Goal: Task Accomplishment & Management: Manage account settings

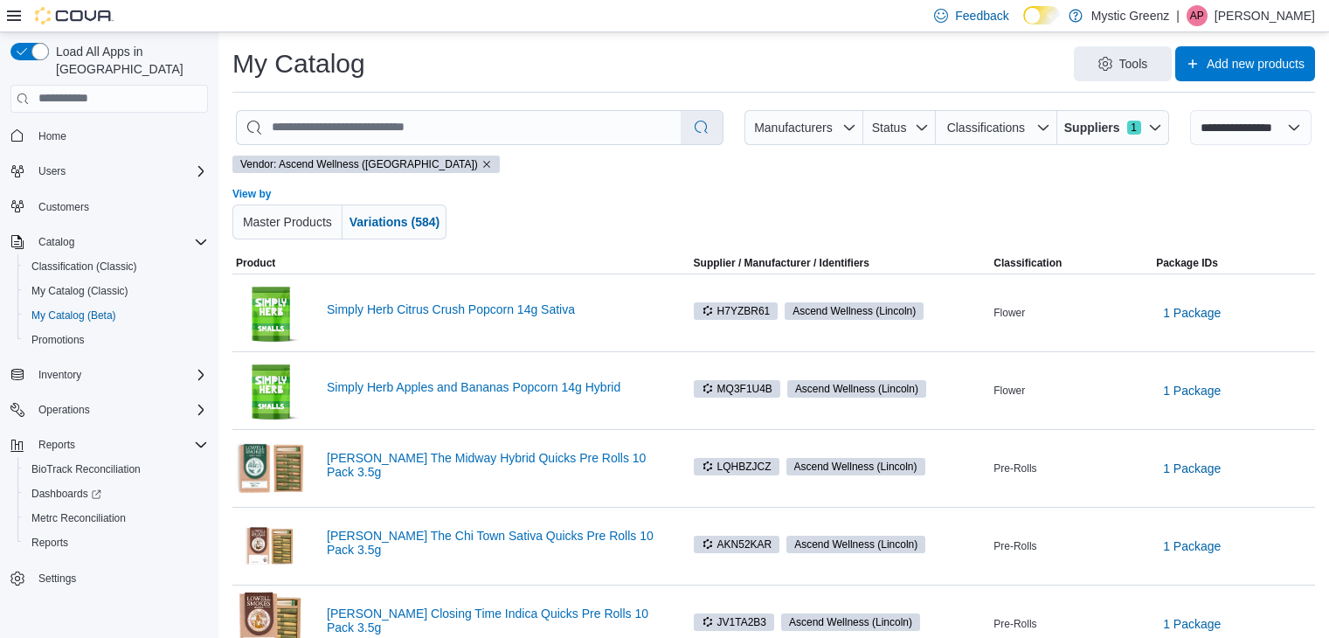
select select "**********"
click at [1097, 121] on span "Suppliers" at bounding box center [1092, 127] width 56 height 17
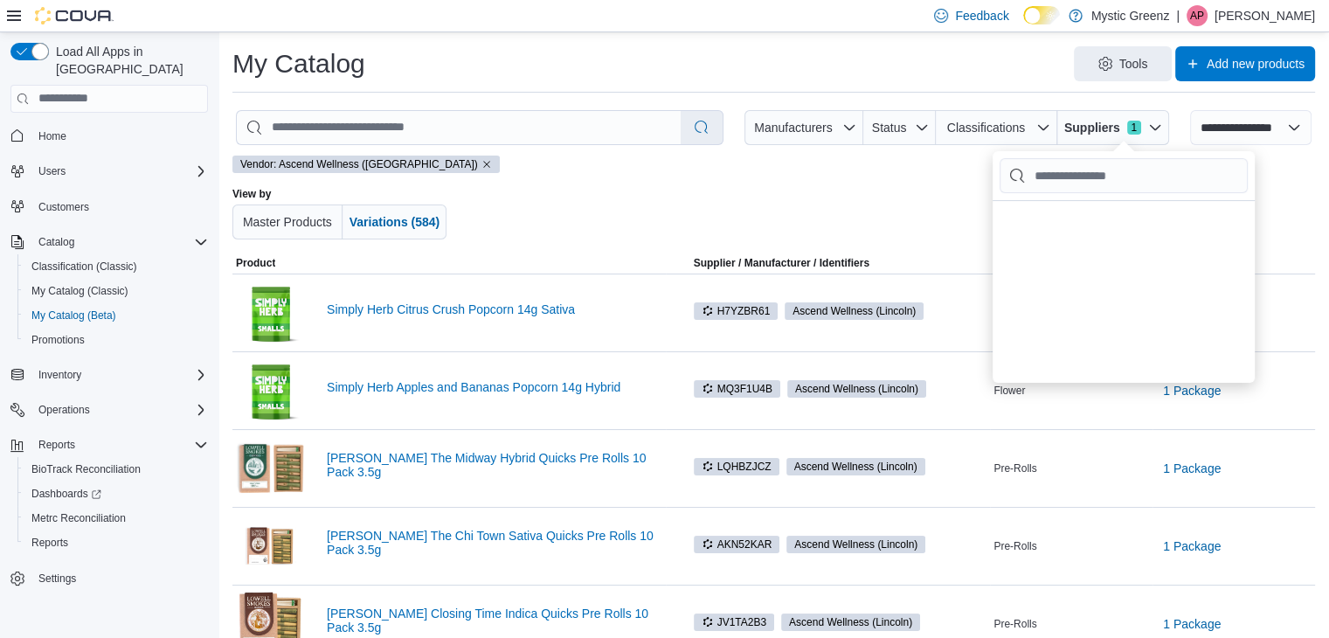
scroll to position [350, 0]
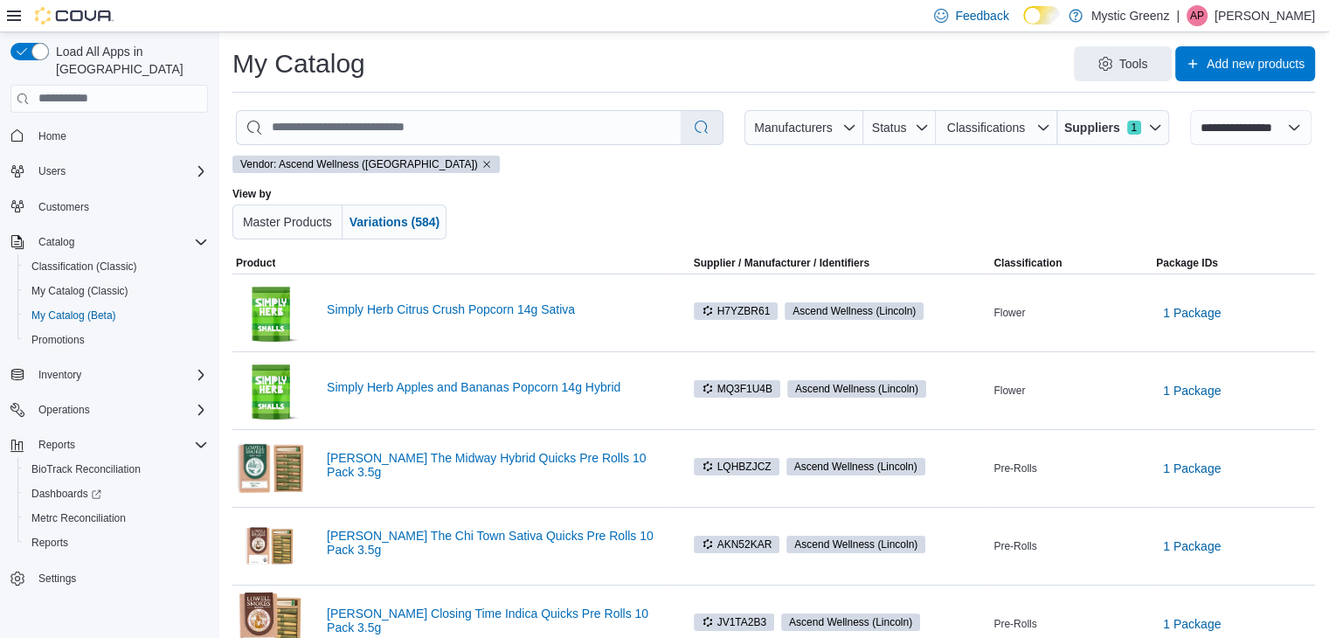
click at [713, 200] on div at bounding box center [776, 213] width 619 height 52
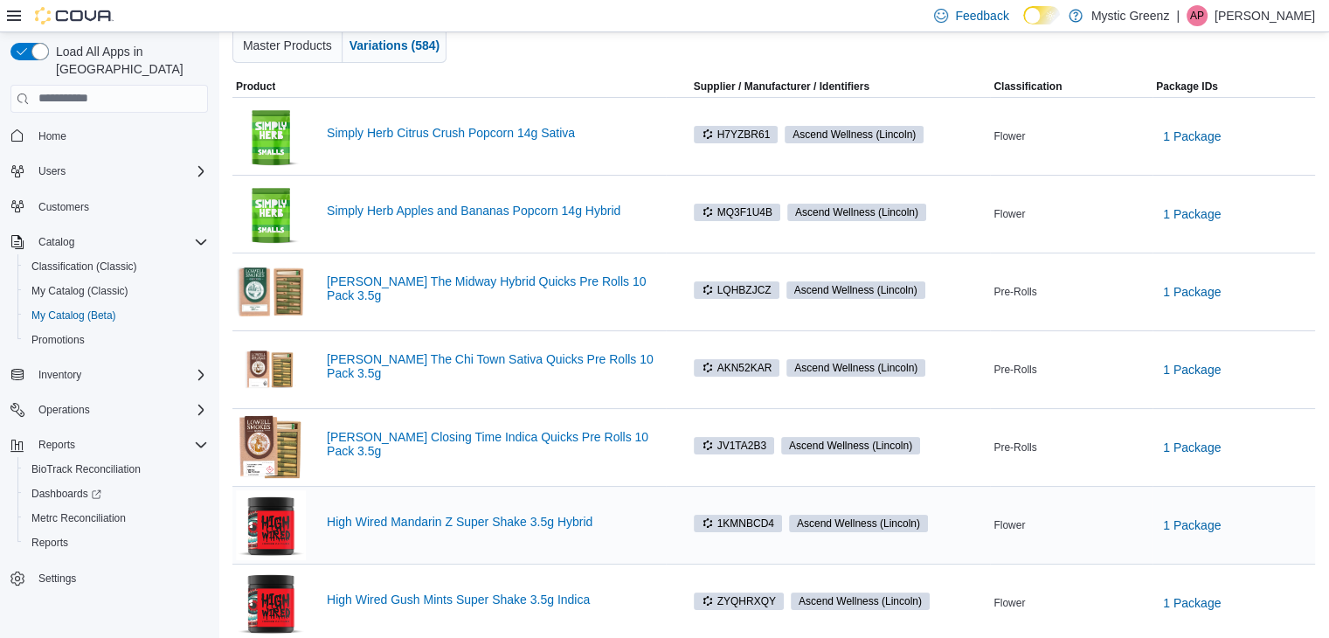
scroll to position [0, 0]
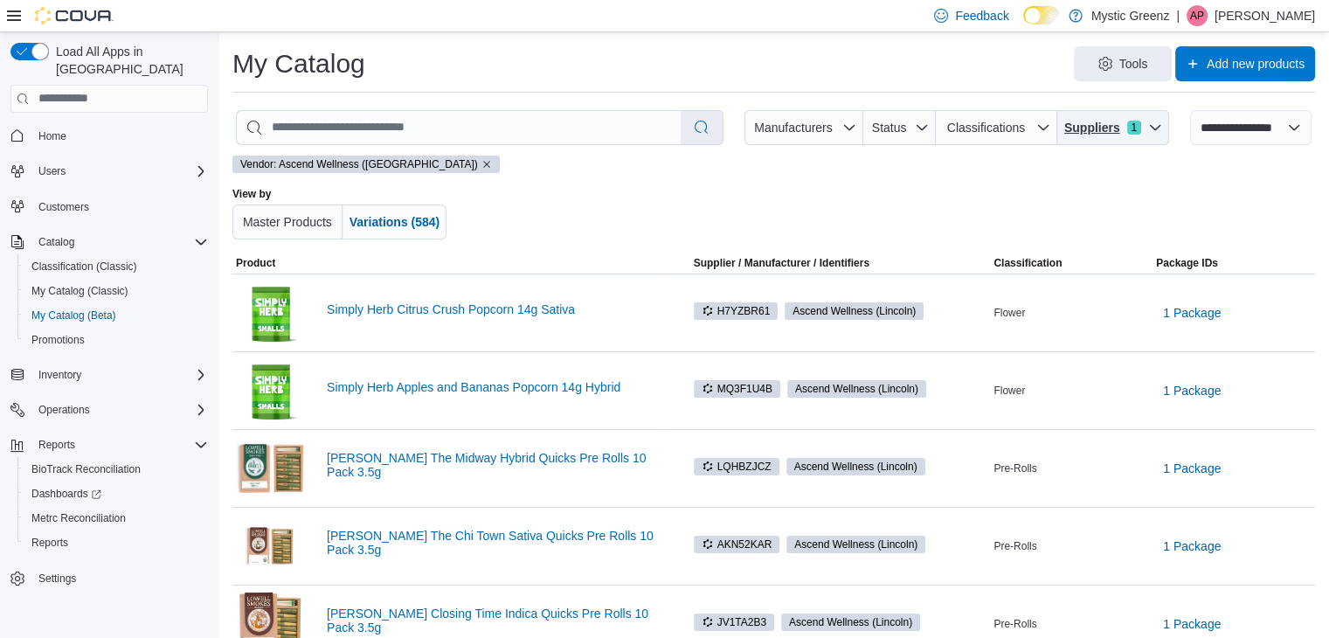
click at [1120, 127] on span "Suppliers" at bounding box center [1092, 127] width 56 height 17
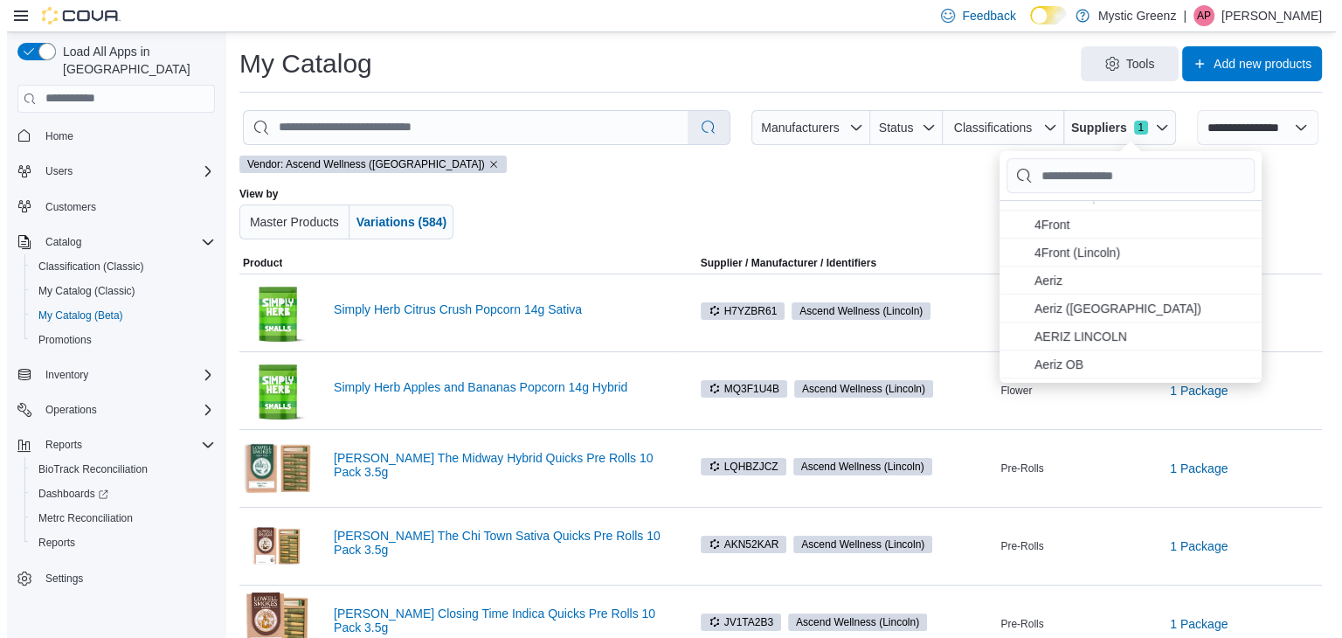
scroll to position [350, 0]
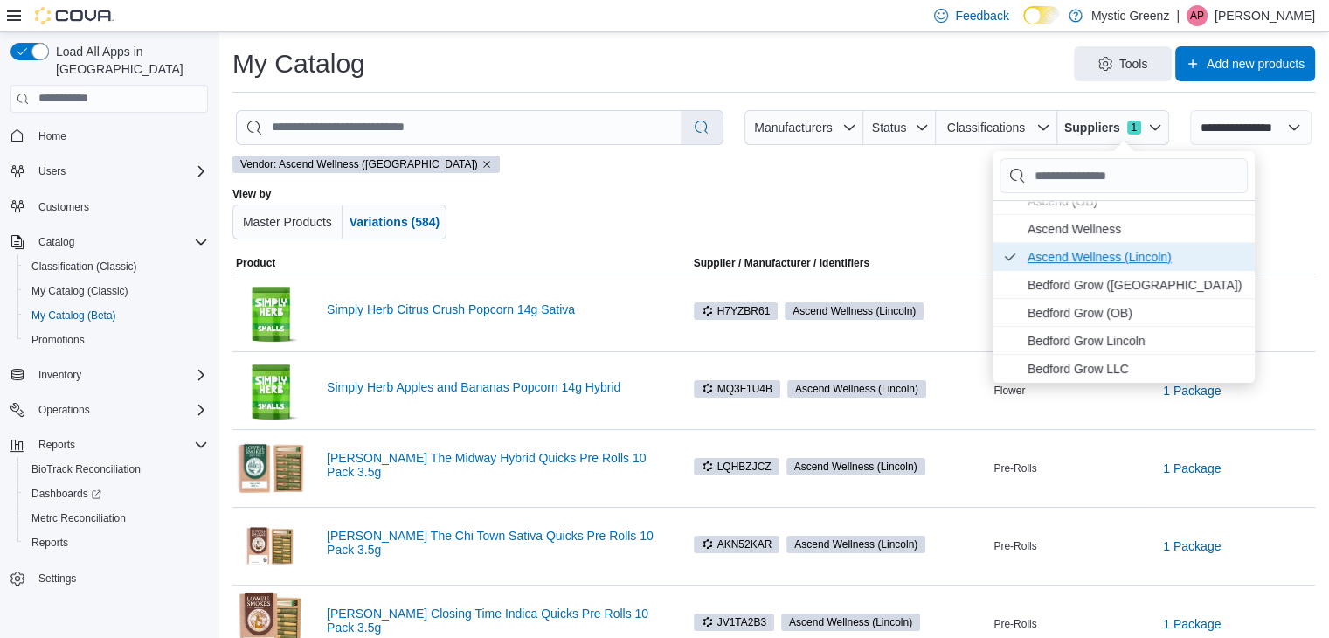
click at [1095, 256] on span "Ascend Wellness (Lincoln) . Checked option. To uncheck this option, press Enter." at bounding box center [1136, 256] width 217 height 21
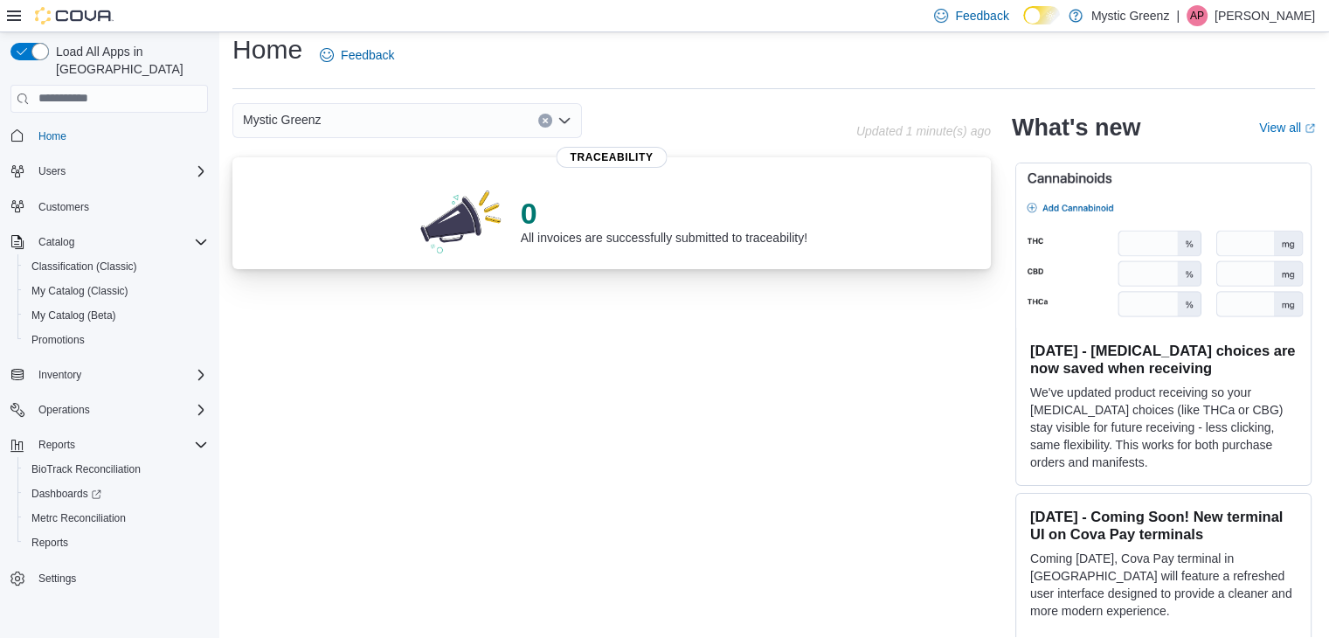
scroll to position [27, 0]
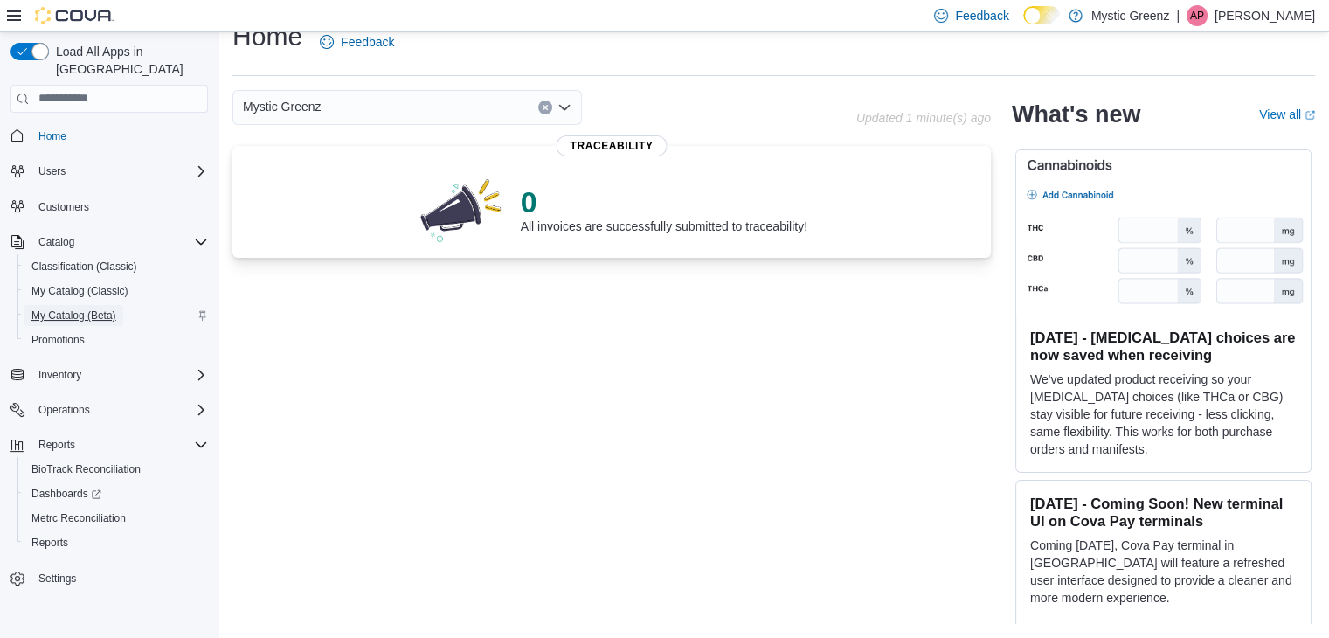
click at [90, 308] on span "My Catalog (Beta)" at bounding box center [73, 315] width 85 height 14
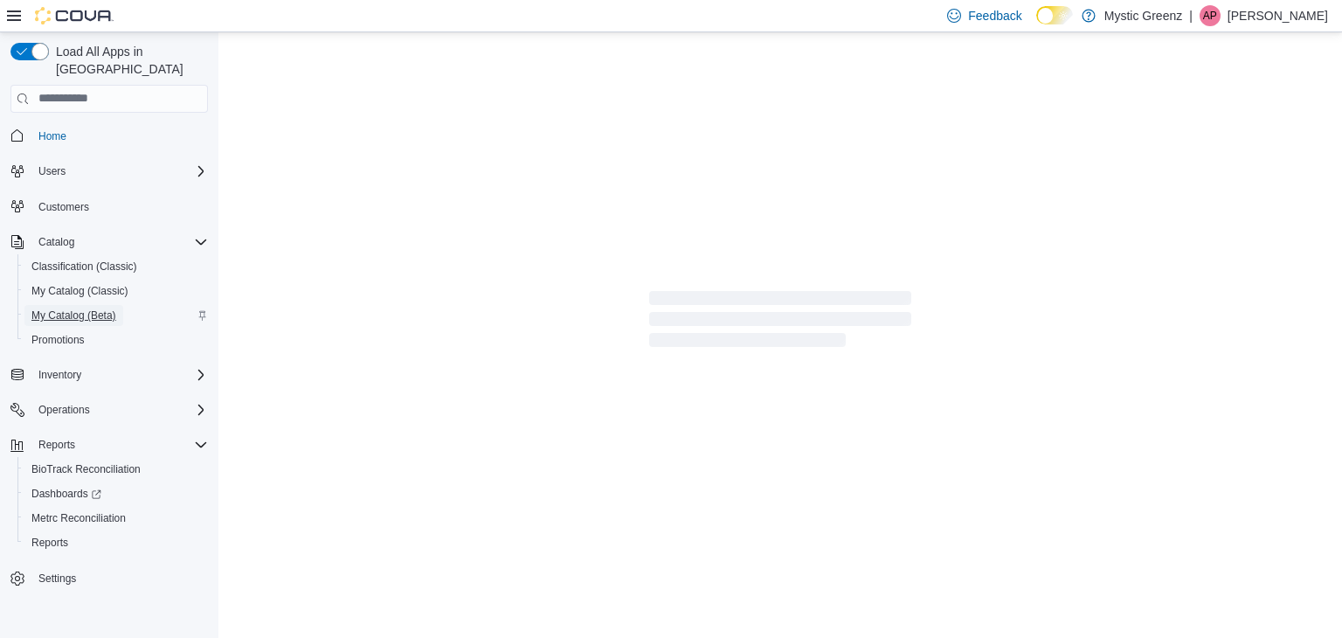
select select "**********"
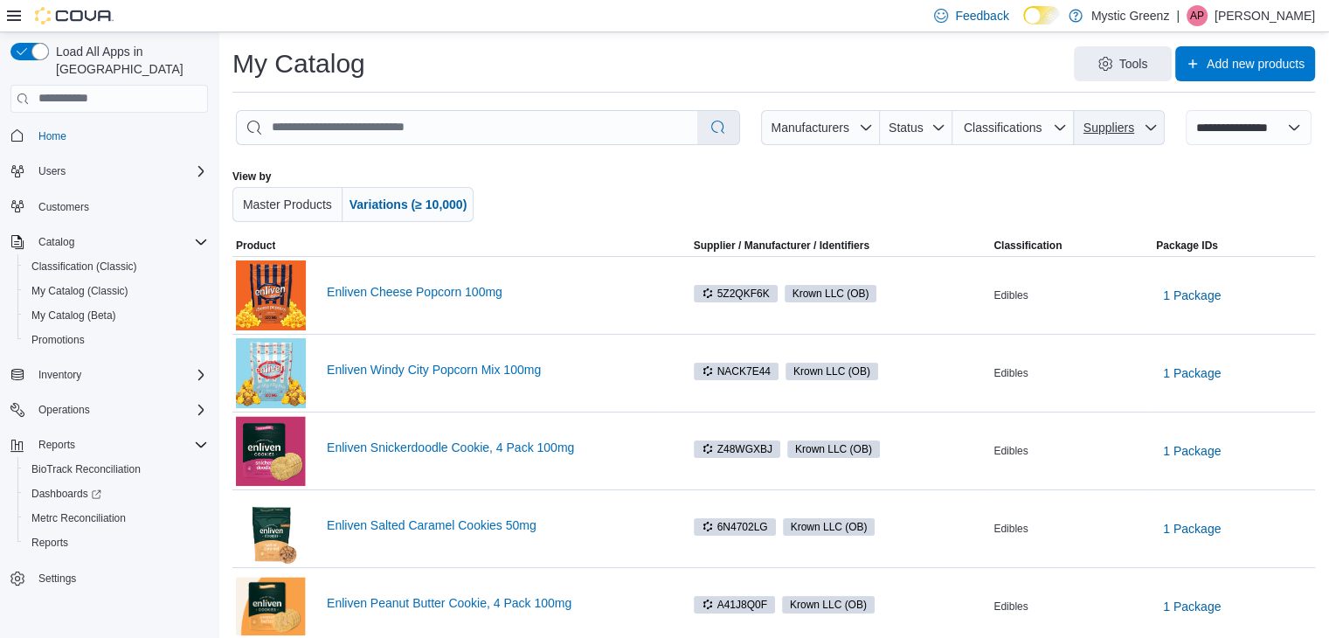
click at [1124, 121] on span "Suppliers" at bounding box center [1108, 128] width 51 height 14
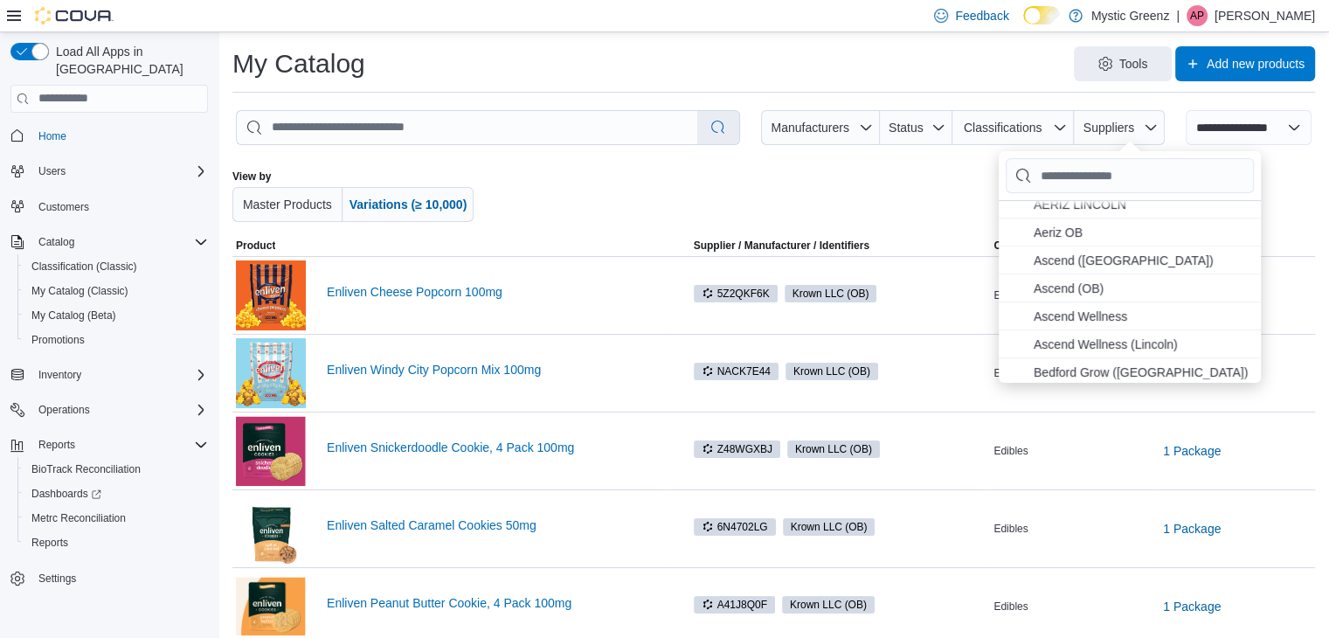
scroll to position [175, 0]
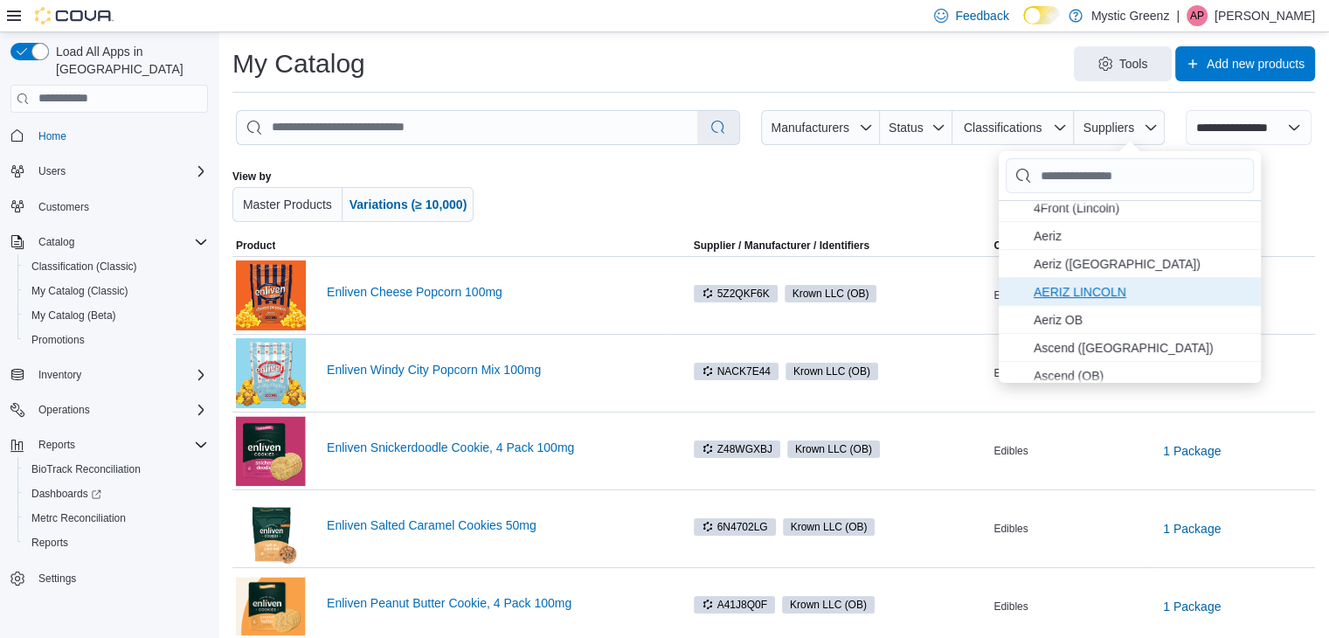
click at [1096, 293] on span "AERIZ LINCOLN . To check this option, press Enter." at bounding box center [1142, 291] width 217 height 21
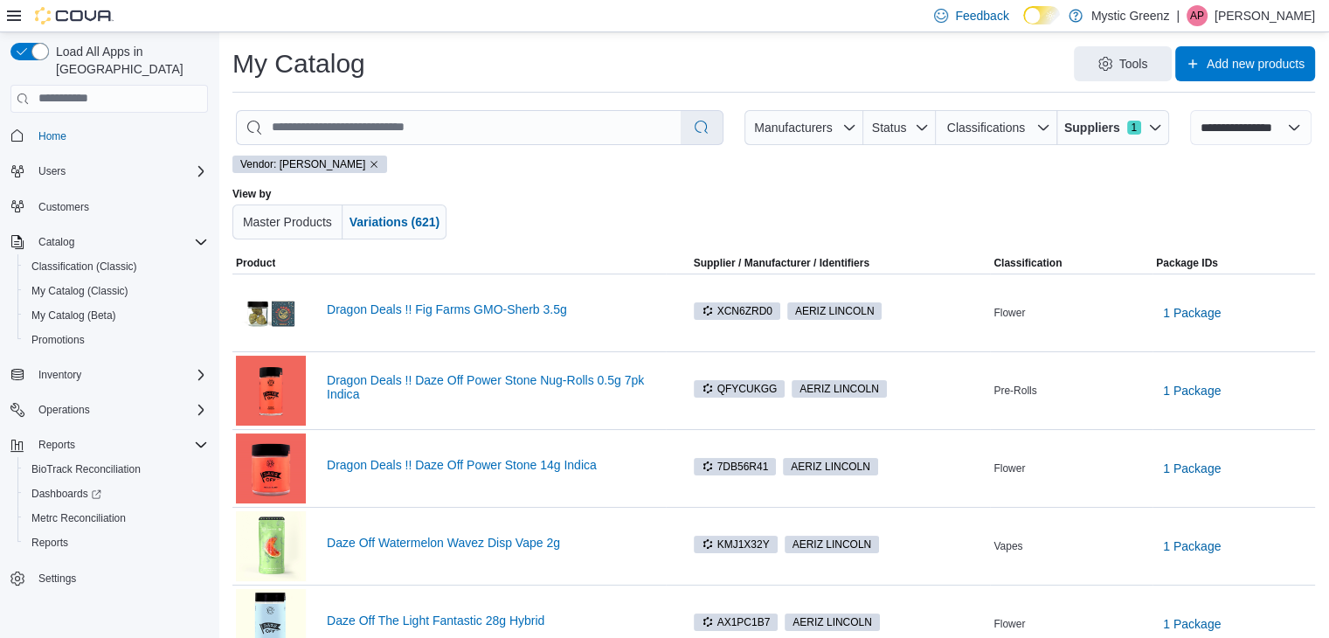
click at [867, 225] on div at bounding box center [776, 213] width 619 height 52
click at [489, 311] on link "Dragon Deals !! Fig Farms GMO-Sherb 3.5g" at bounding box center [495, 309] width 336 height 14
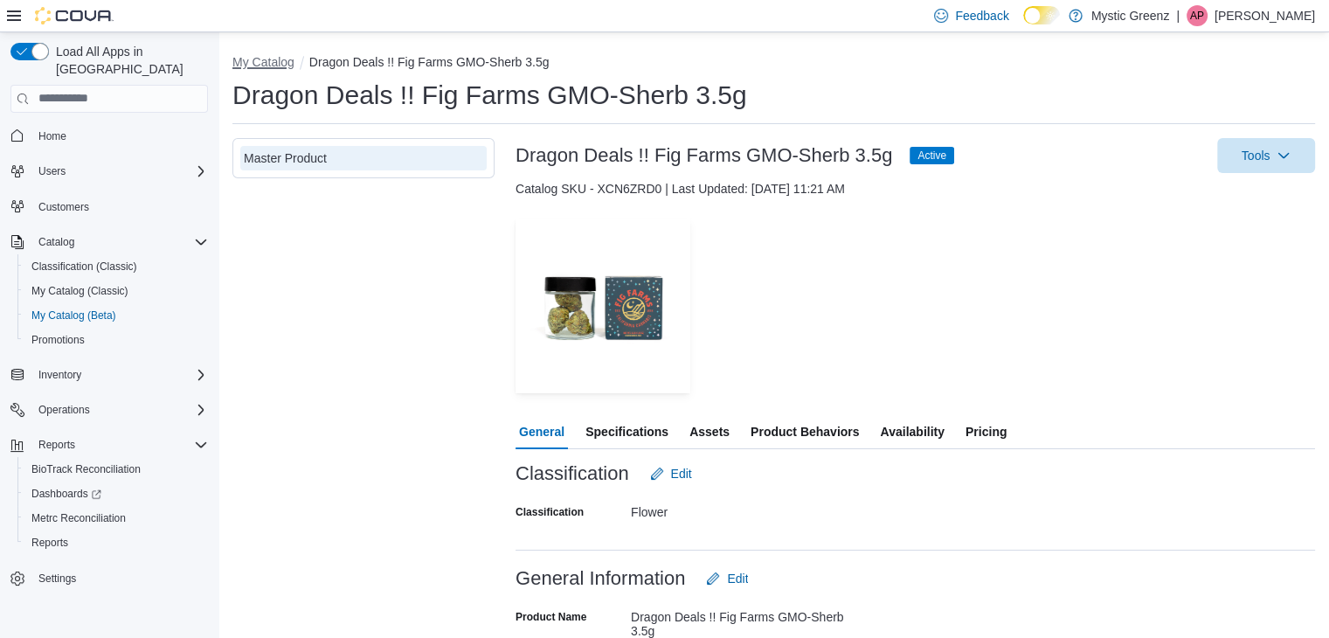
click at [287, 56] on button "My Catalog" at bounding box center [263, 62] width 62 height 14
select select "**********"
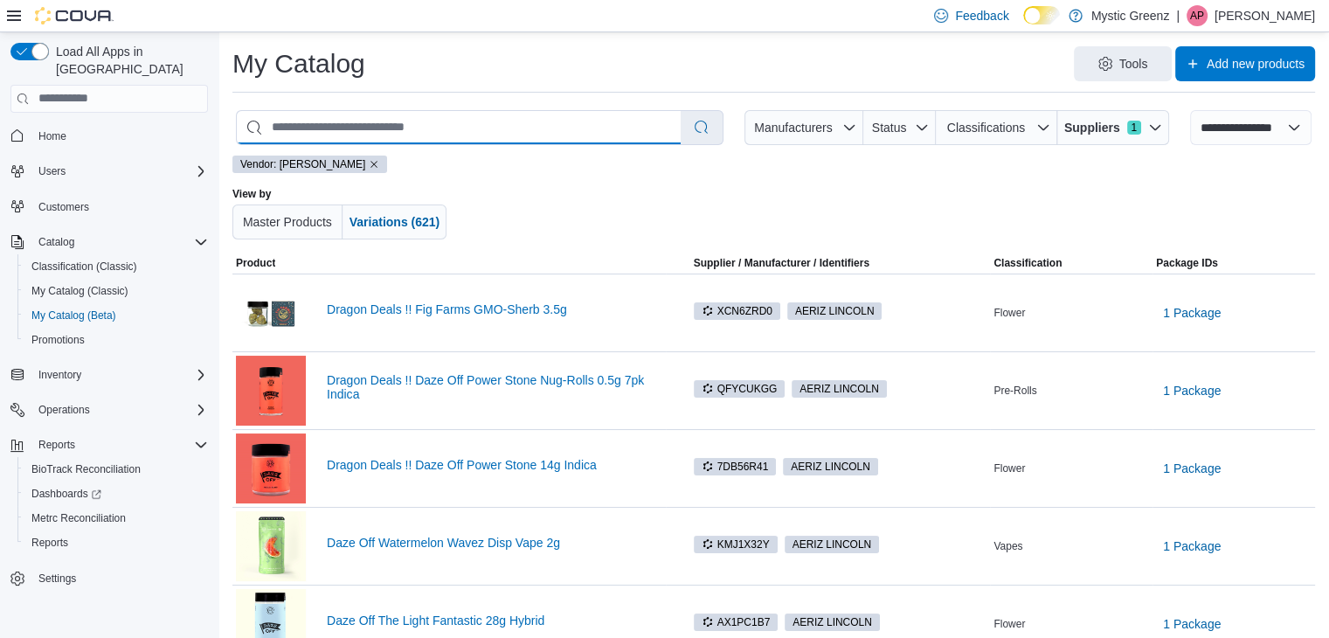
click at [384, 127] on input "search" at bounding box center [459, 127] width 444 height 33
click at [1097, 126] on span "Suppliers" at bounding box center [1092, 127] width 56 height 17
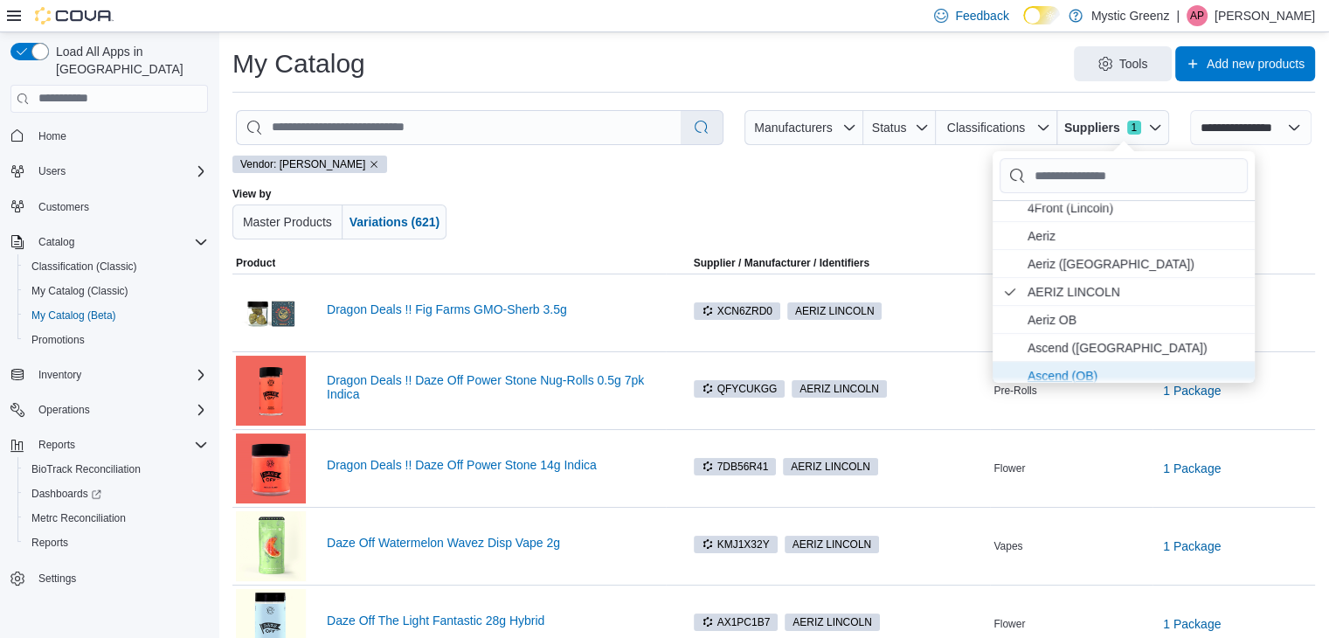
scroll to position [262, 0]
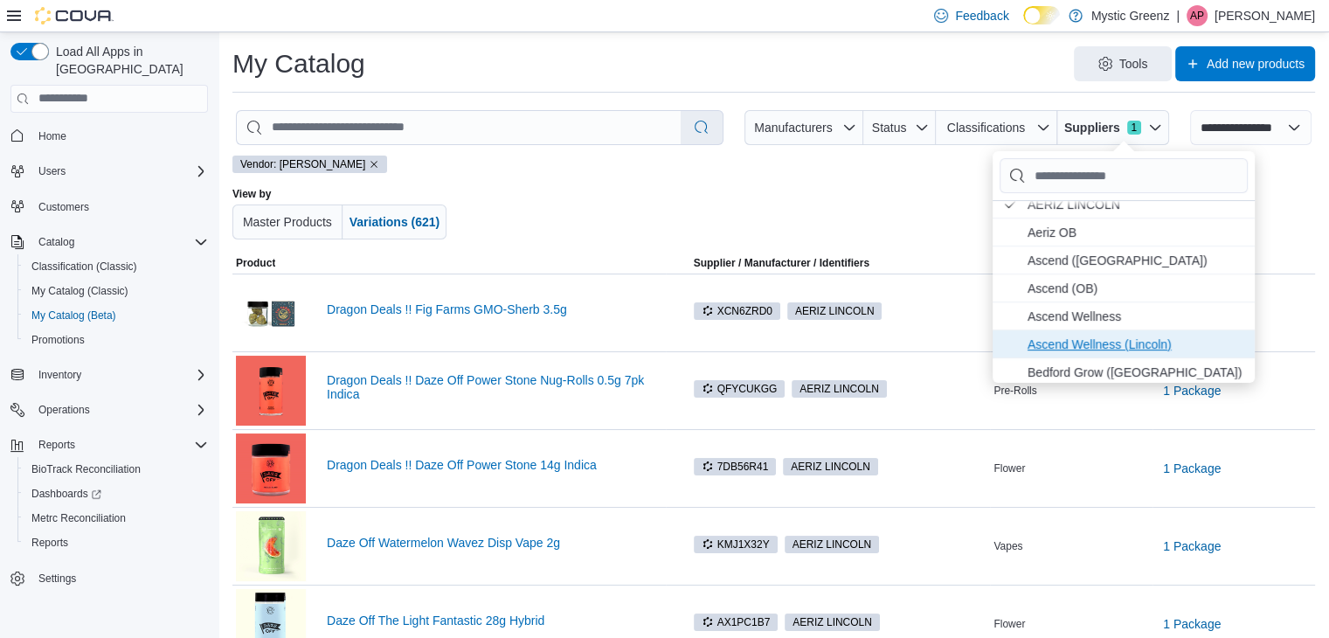
click at [1074, 341] on span "Ascend Wellness (Lincoln) . To check this option, press Enter." at bounding box center [1136, 344] width 217 height 21
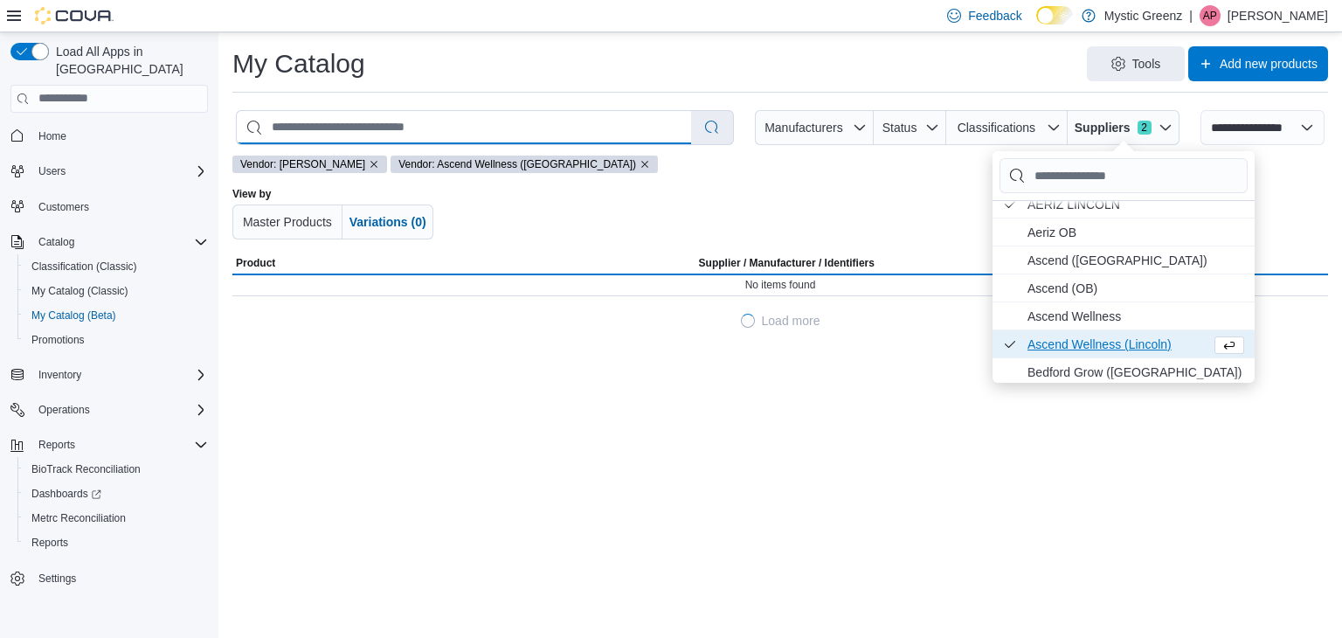
click at [427, 120] on input "search" at bounding box center [464, 127] width 454 height 33
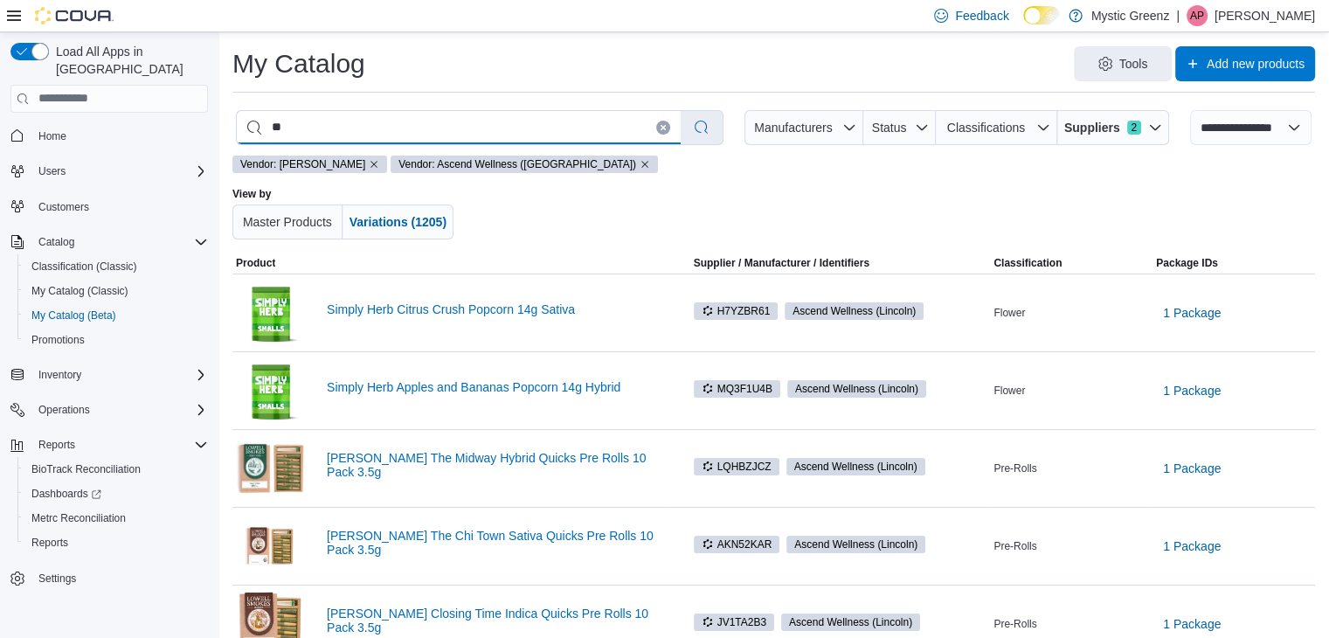
type input "*"
type input "**********"
select select "*********"
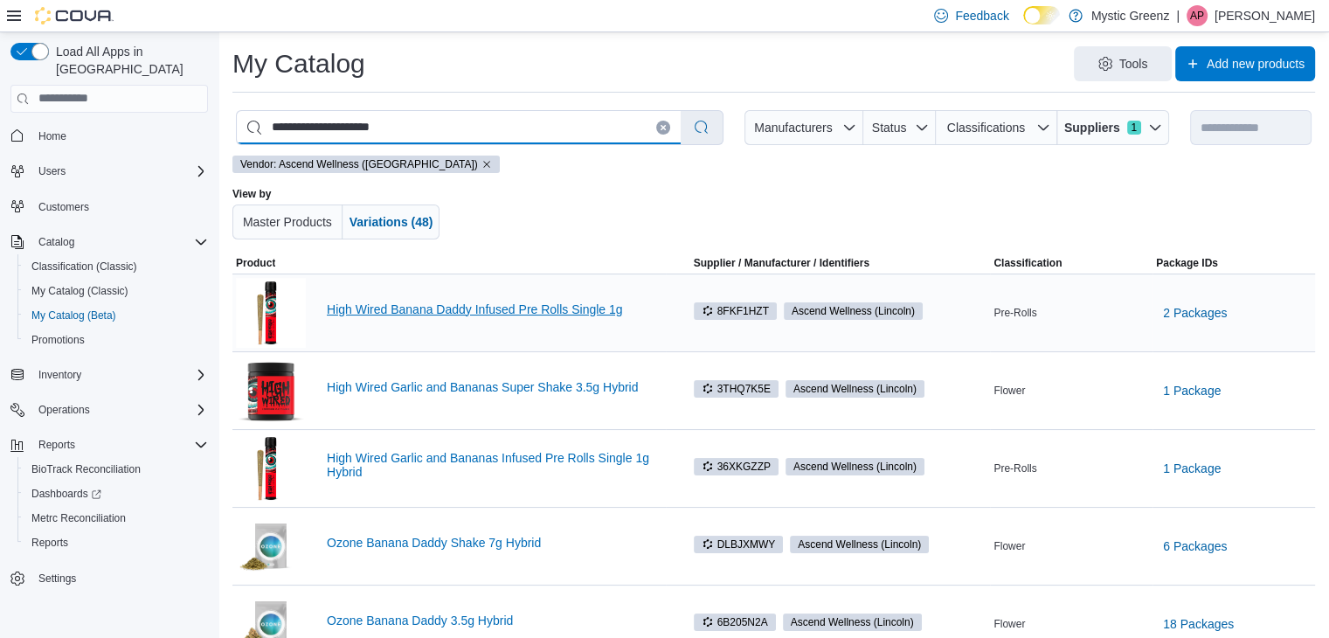
type input "**********"
click at [443, 307] on link "High Wired Banana Daddy Infused Pre Rolls Single 1g" at bounding box center [495, 309] width 336 height 14
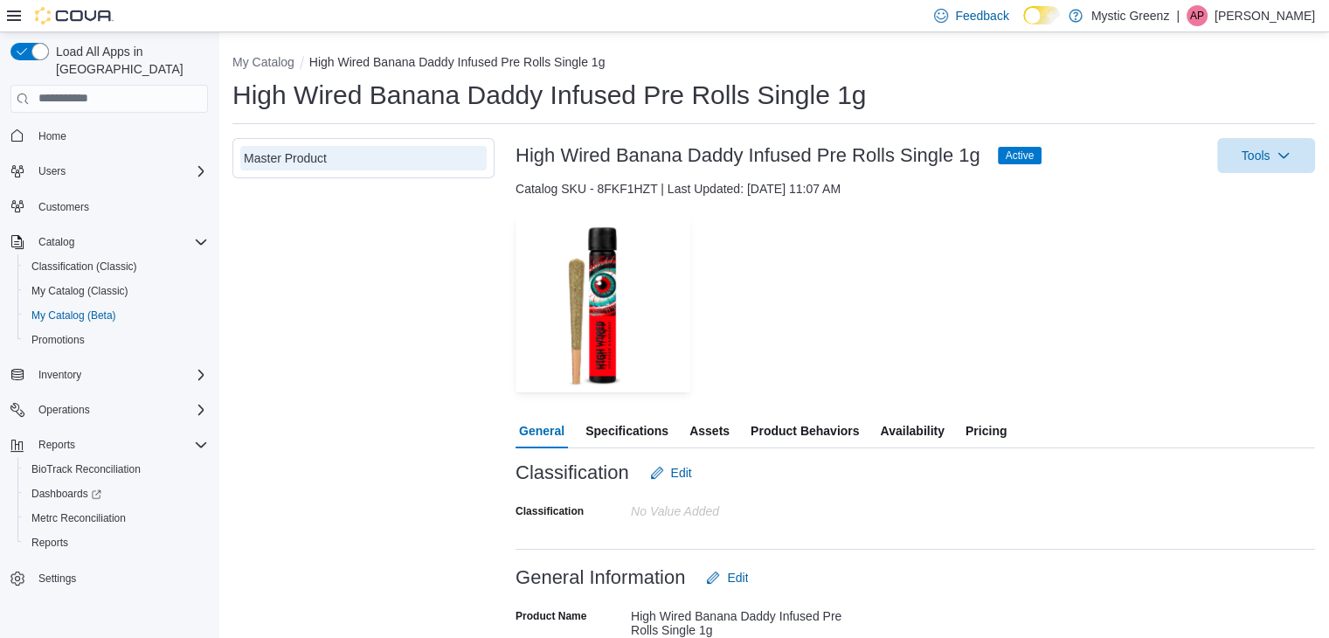
click at [982, 428] on span "Pricing" at bounding box center [986, 430] width 41 height 35
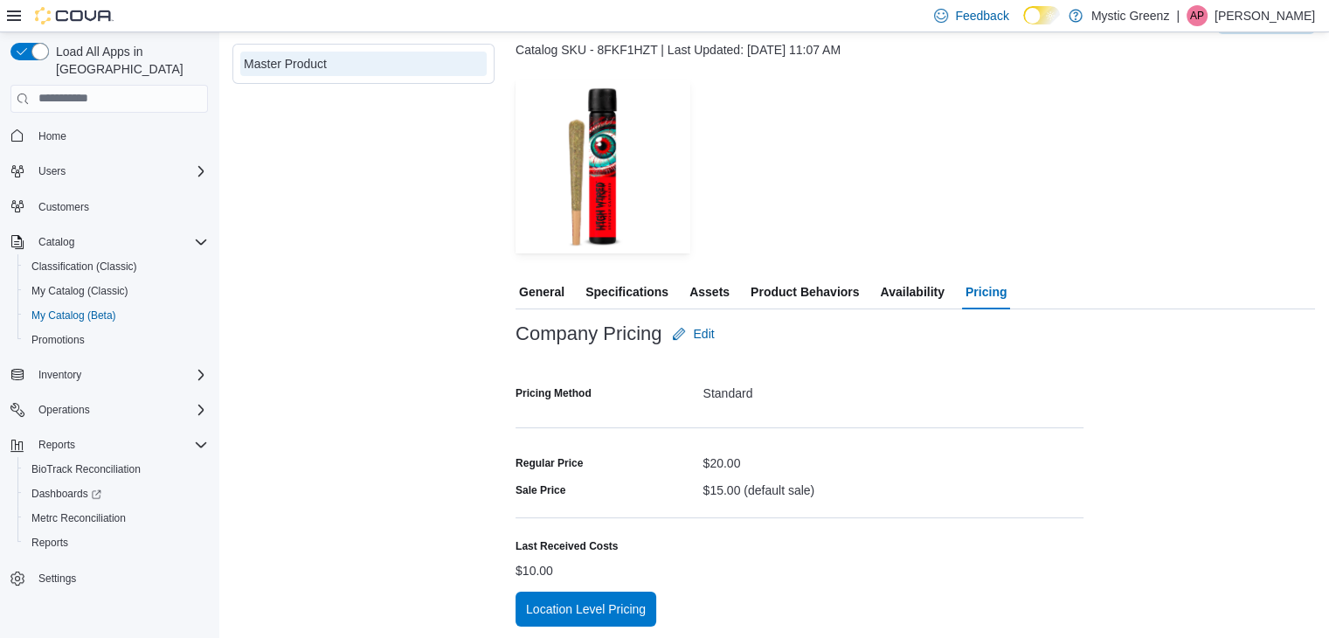
scroll to position [142, 0]
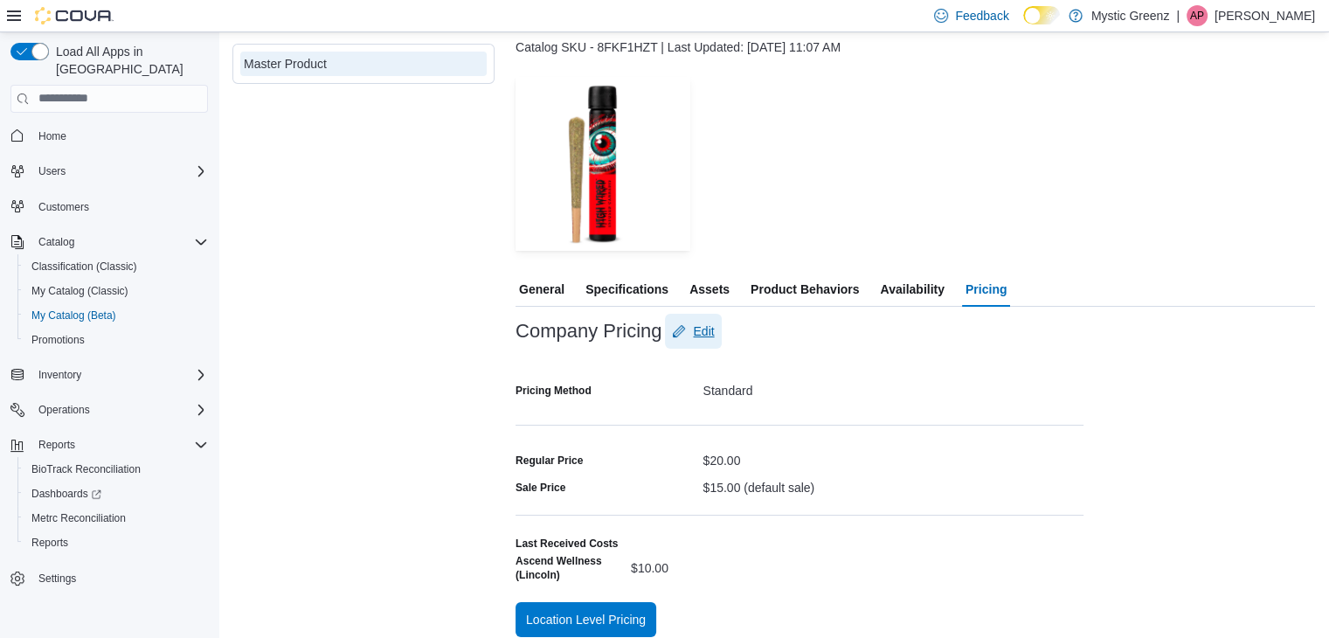
click at [712, 333] on span "Edit" at bounding box center [703, 330] width 21 height 17
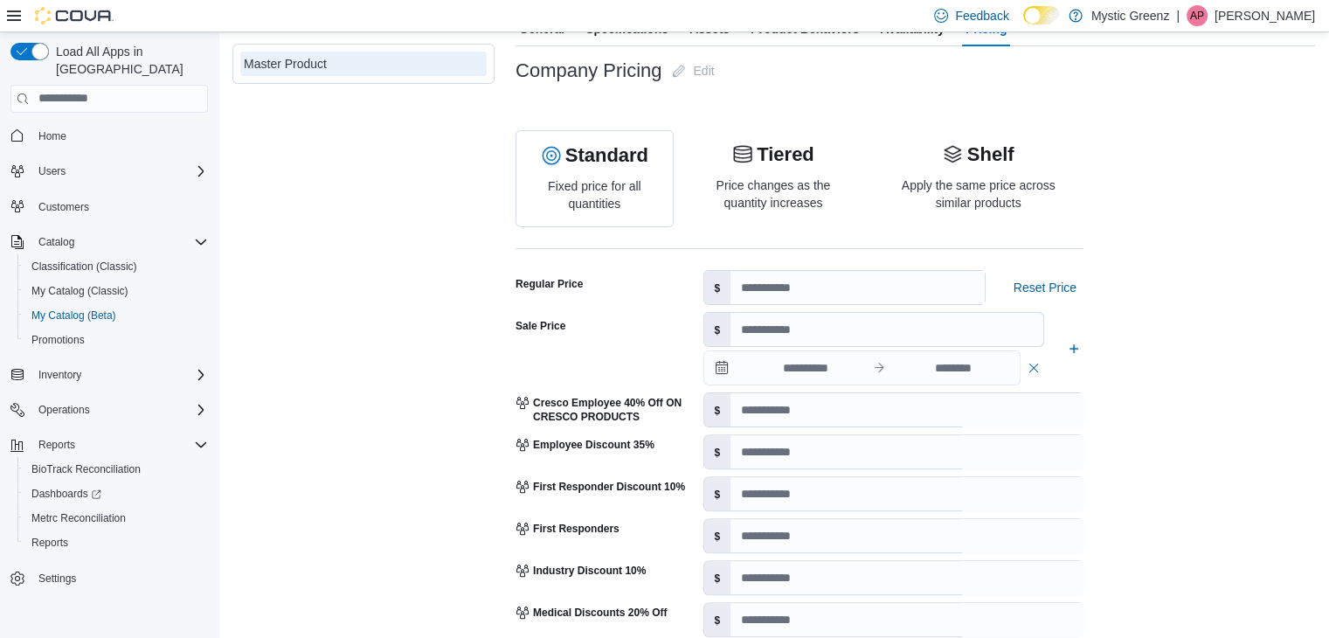
scroll to position [404, 0]
click at [1038, 364] on button "button" at bounding box center [1034, 365] width 20 height 21
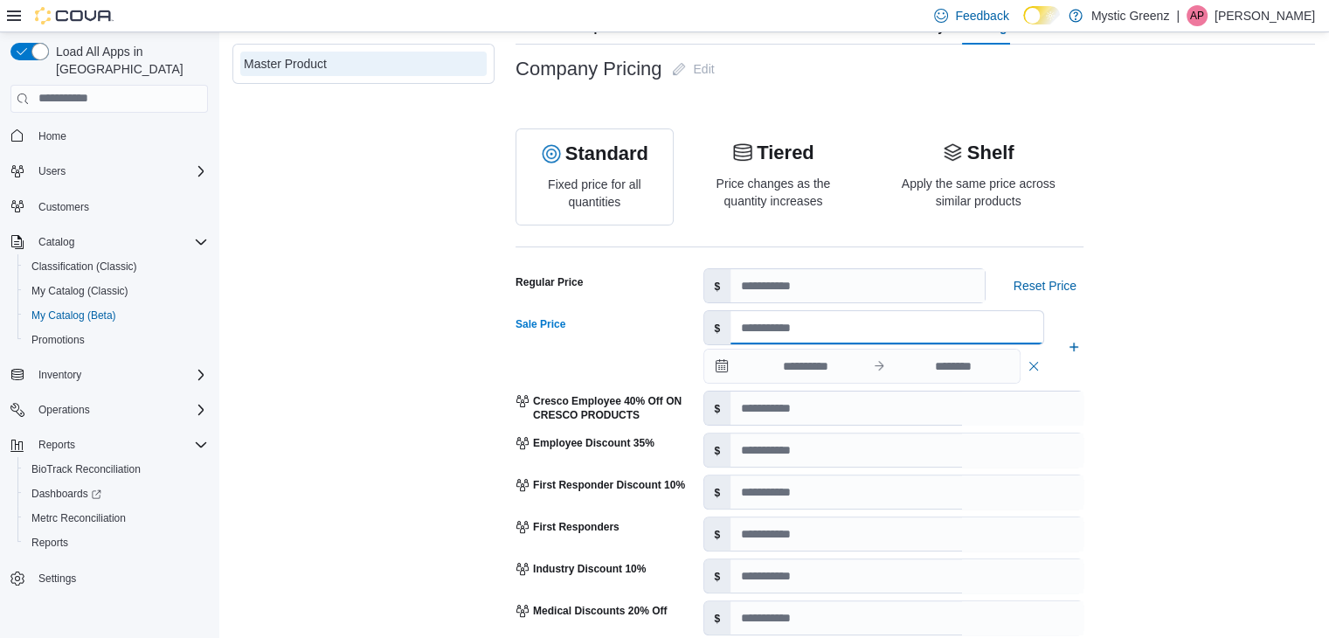
click at [767, 343] on input "**" at bounding box center [886, 327] width 313 height 33
type input "*"
click at [1038, 363] on button "button" at bounding box center [1034, 365] width 20 height 21
click at [1157, 372] on div "Company Pricing Edit Standard Fixed price for all quantities Tiered Price chang…" at bounding box center [915, 611] width 799 height 1118
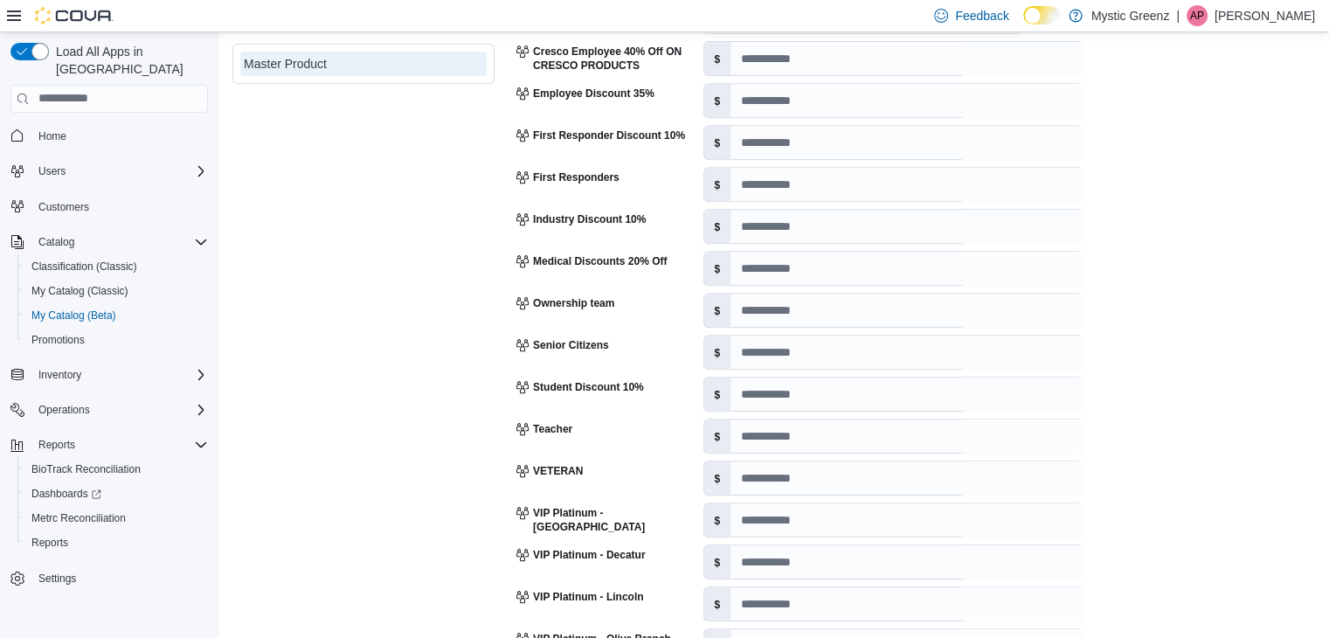
scroll to position [950, 0]
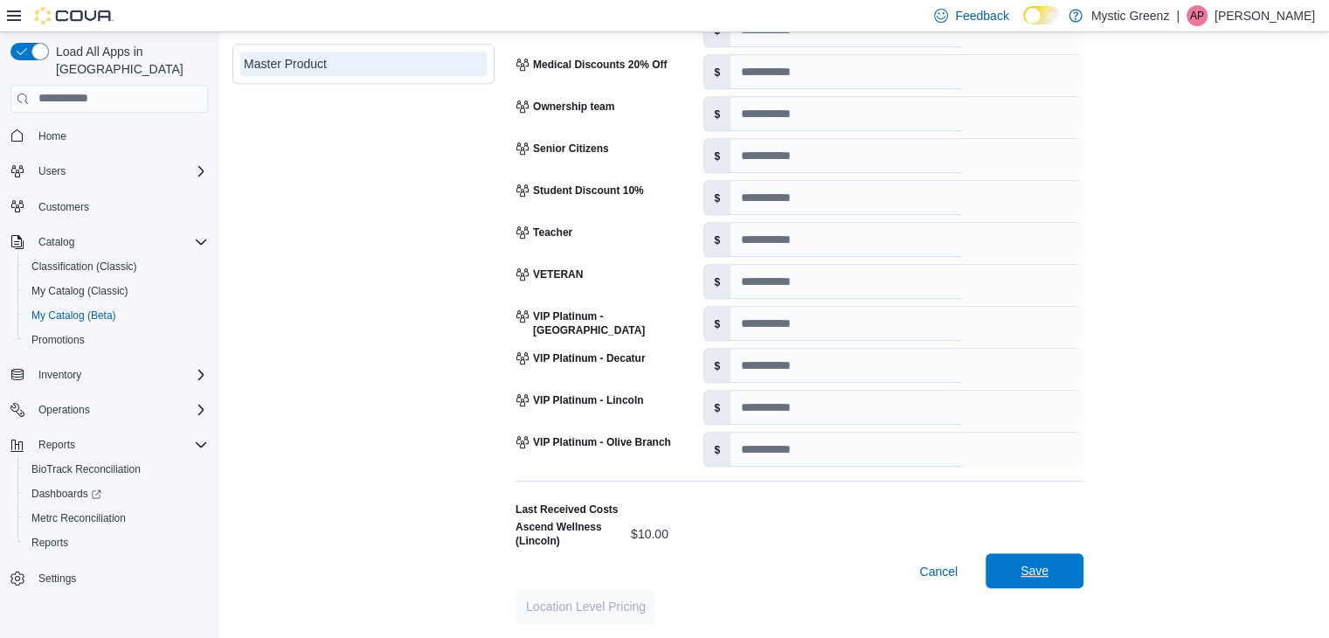
click at [1035, 570] on span "Save" at bounding box center [1035, 570] width 28 height 17
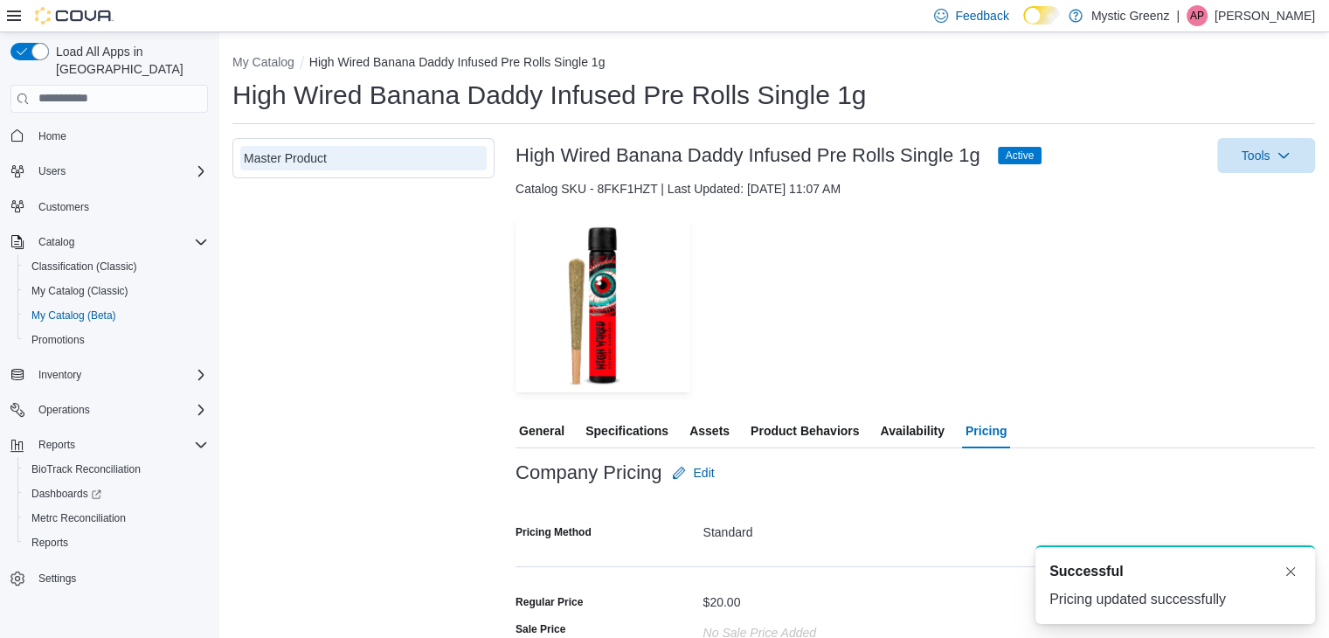
scroll to position [0, 0]
click at [1290, 564] on button "Dismiss toast" at bounding box center [1290, 570] width 21 height 21
